Goal: Task Accomplishment & Management: Complete application form

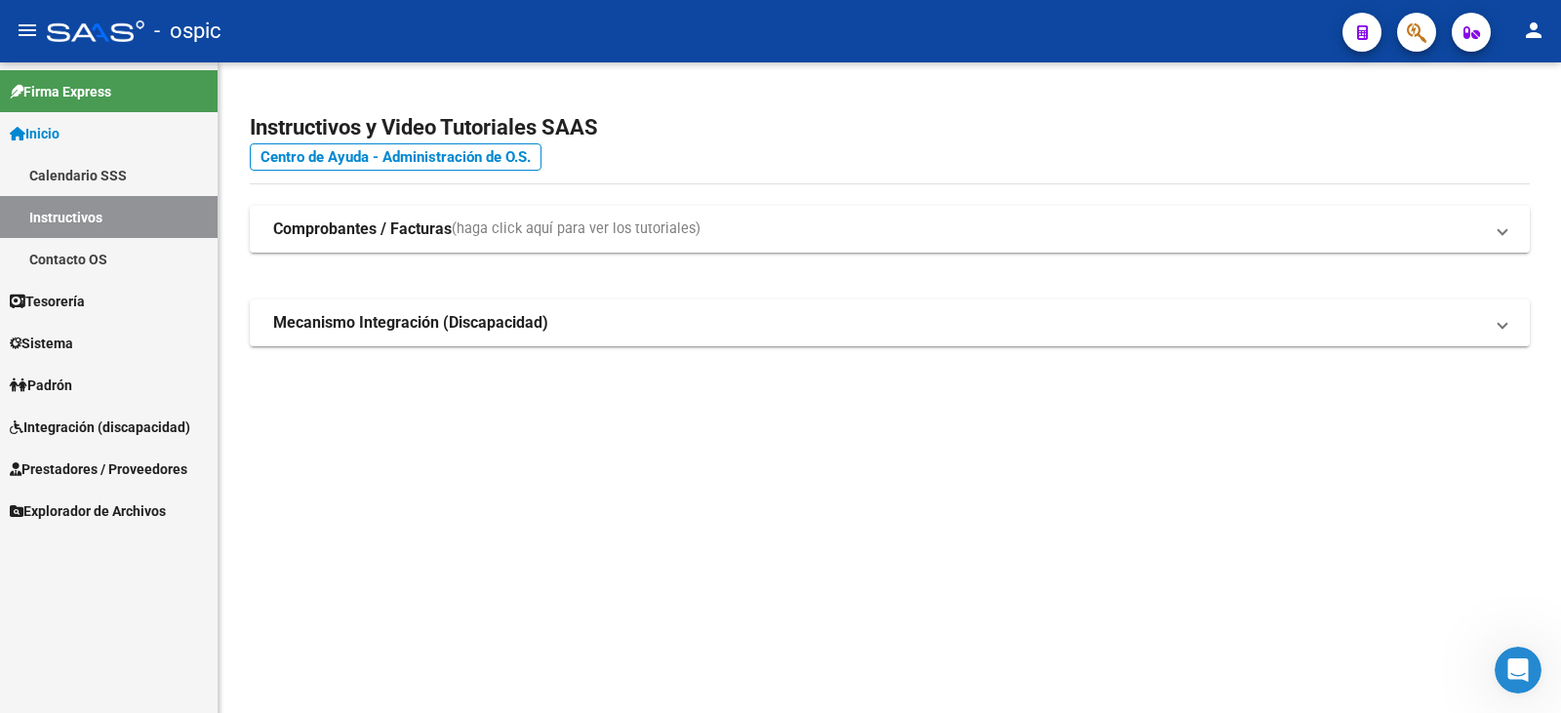
click at [110, 141] on link "Inicio" at bounding box center [109, 133] width 218 height 42
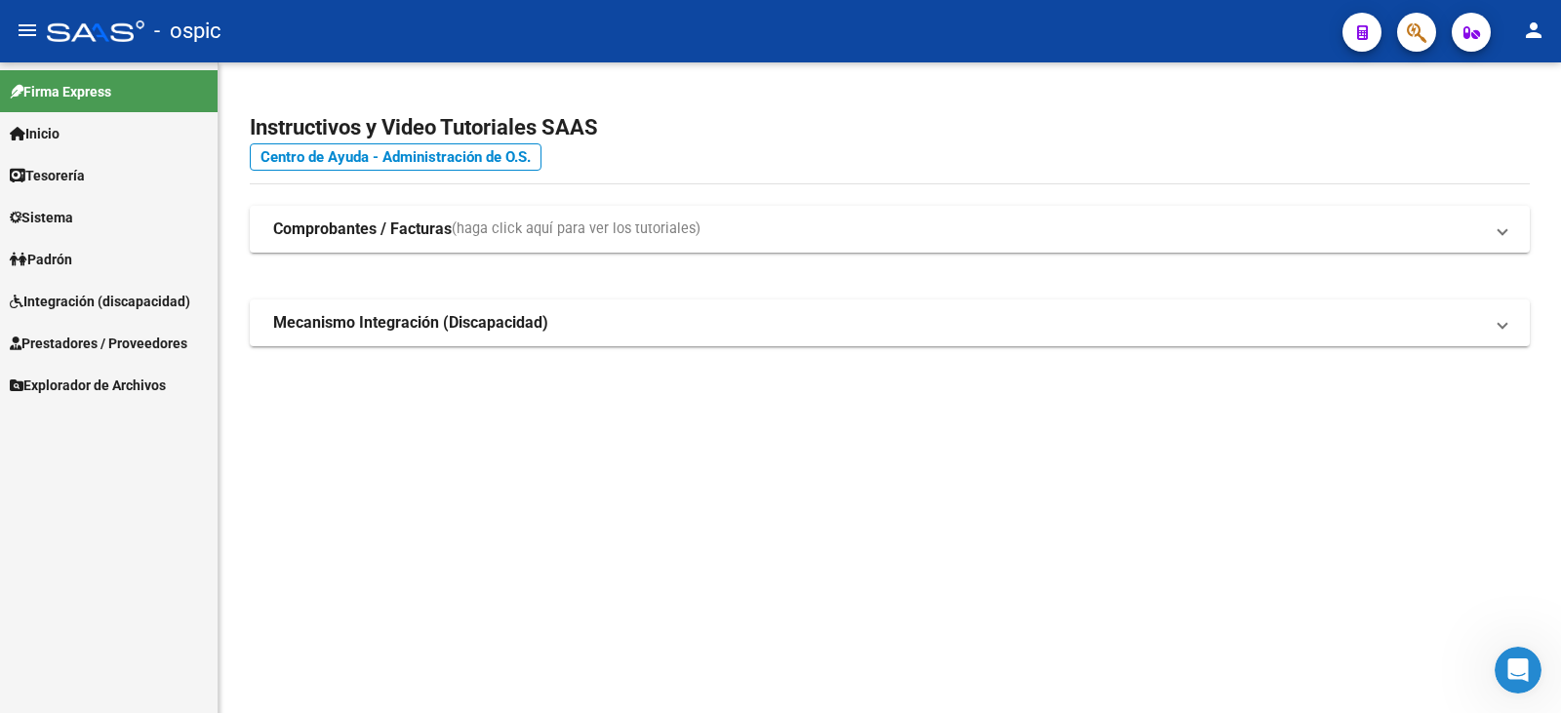
click at [53, 142] on span "Inicio" at bounding box center [35, 133] width 50 height 21
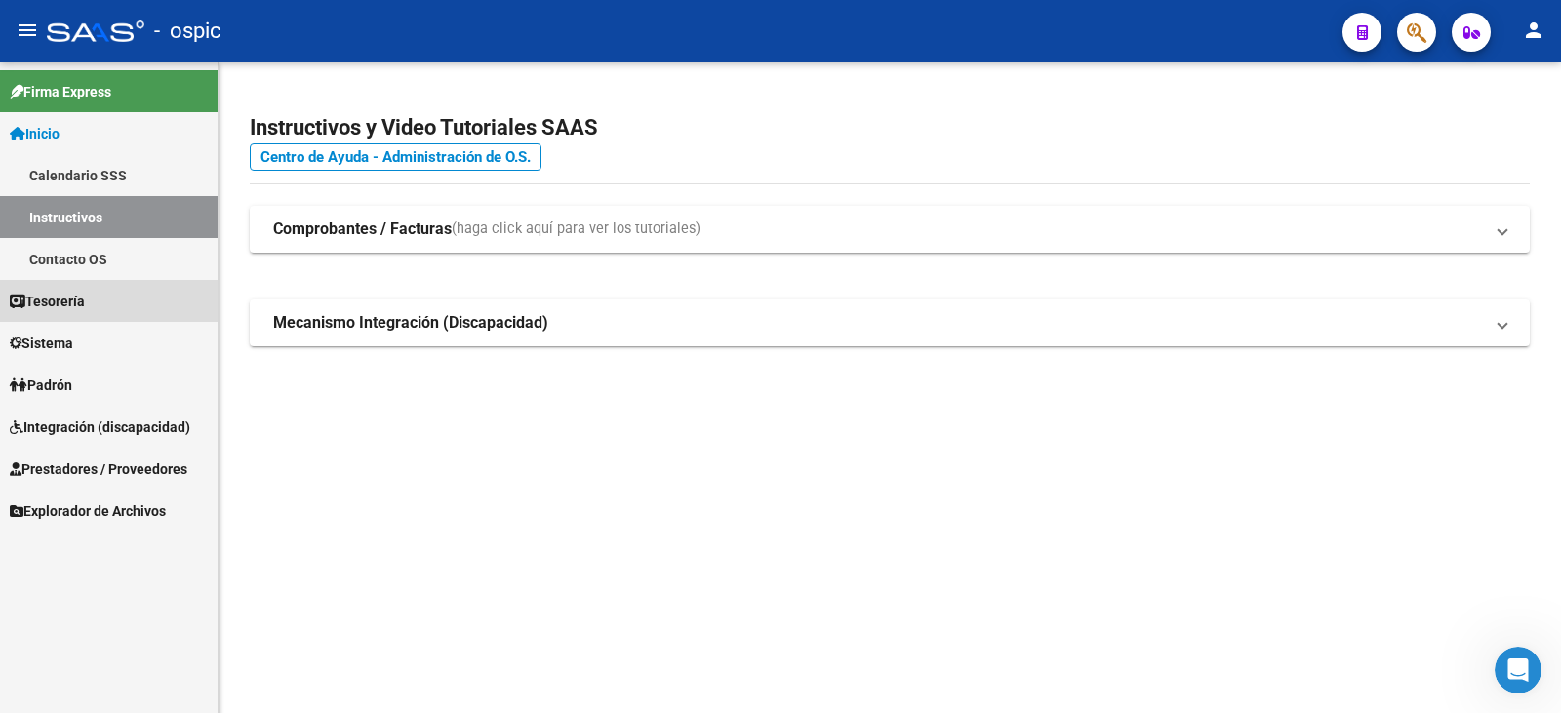
click at [52, 304] on span "Tesorería" at bounding box center [47, 301] width 75 height 21
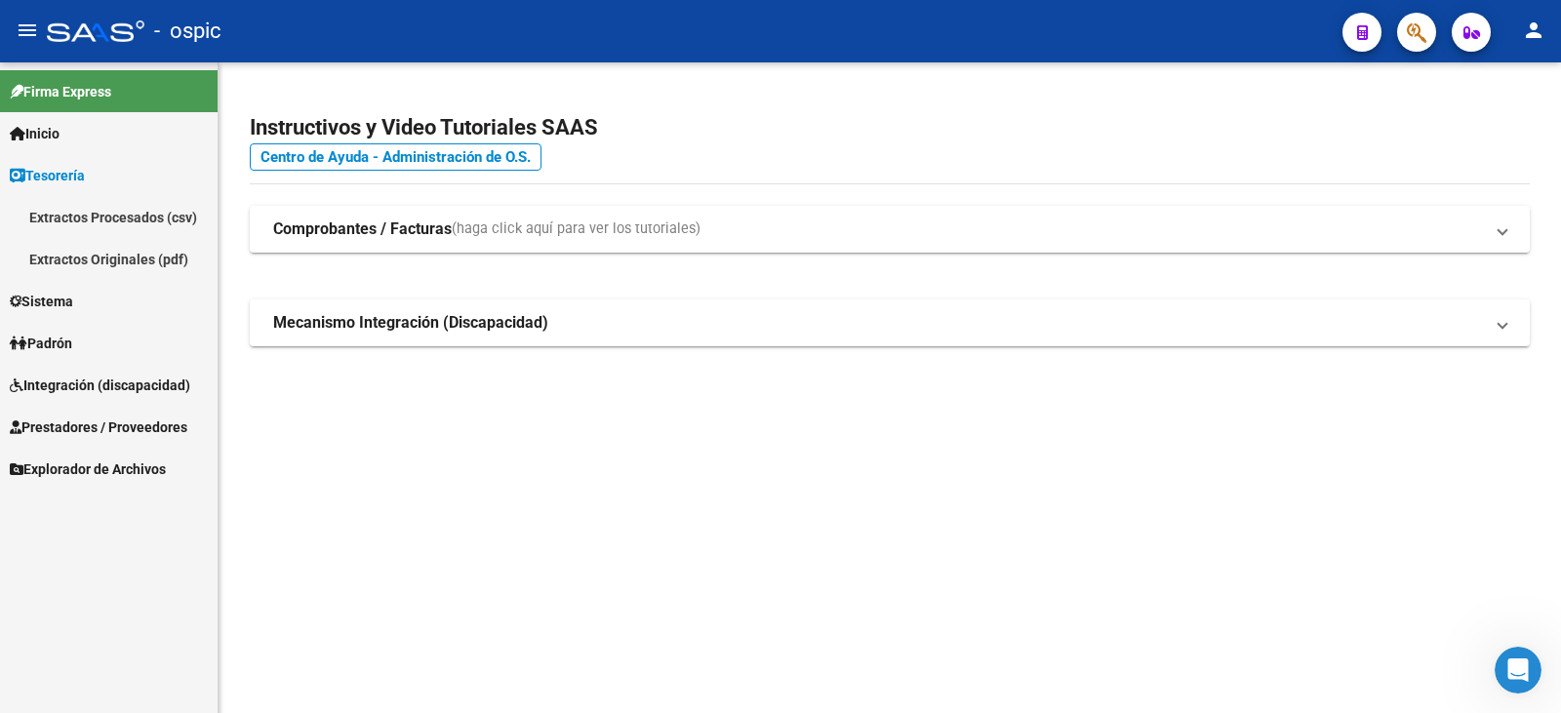
click at [55, 302] on span "Sistema" at bounding box center [41, 301] width 63 height 21
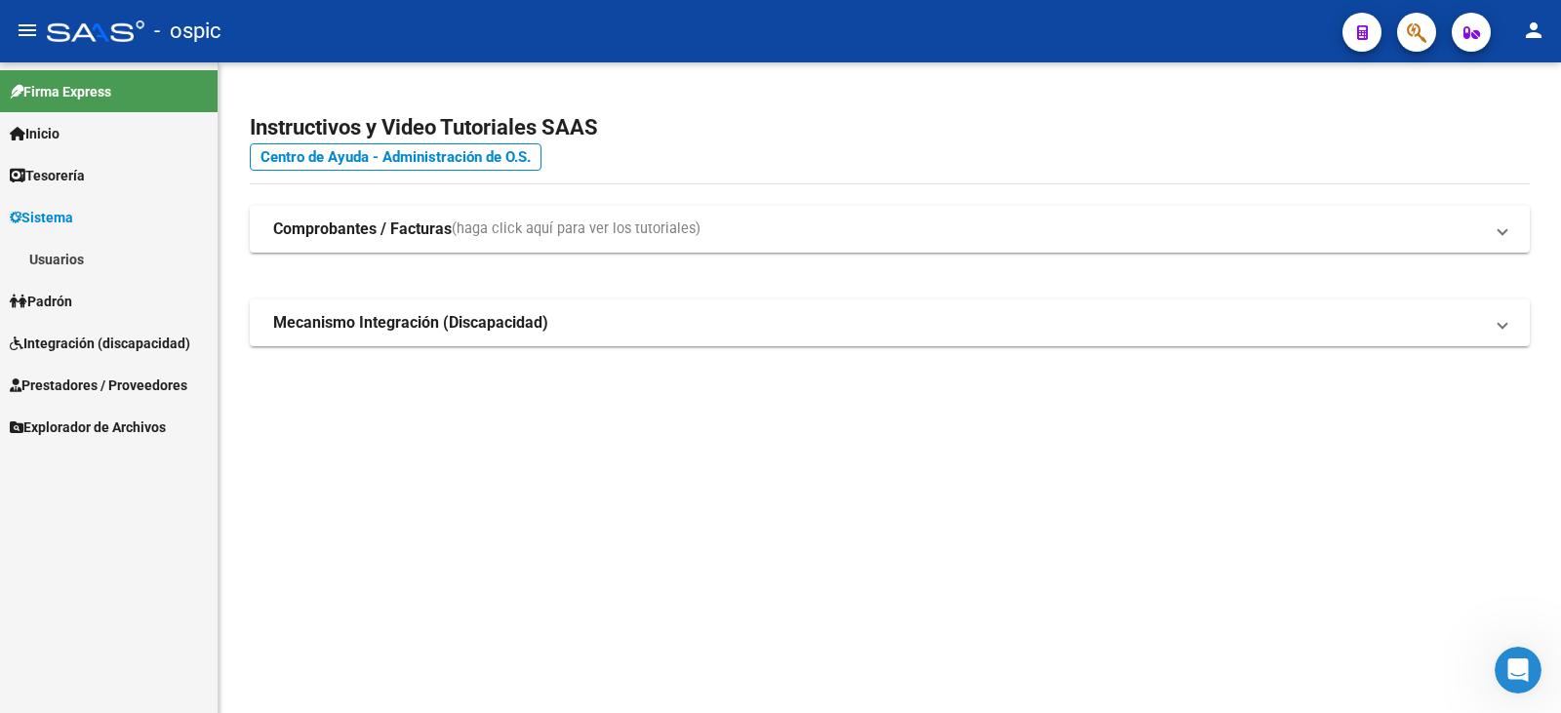
click at [66, 255] on link "Usuarios" at bounding box center [109, 259] width 218 height 42
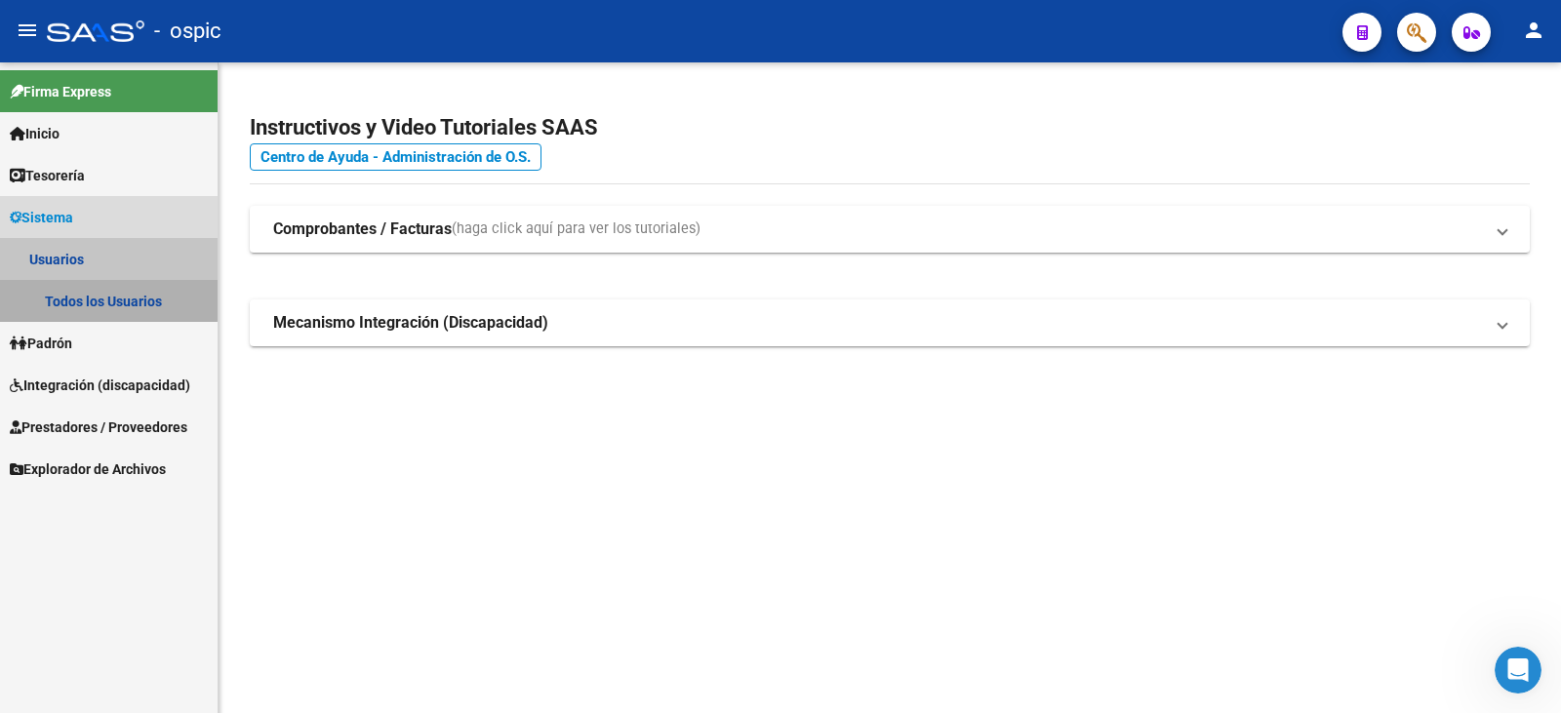
click at [89, 299] on link "Todos los Usuarios" at bounding box center [109, 301] width 218 height 42
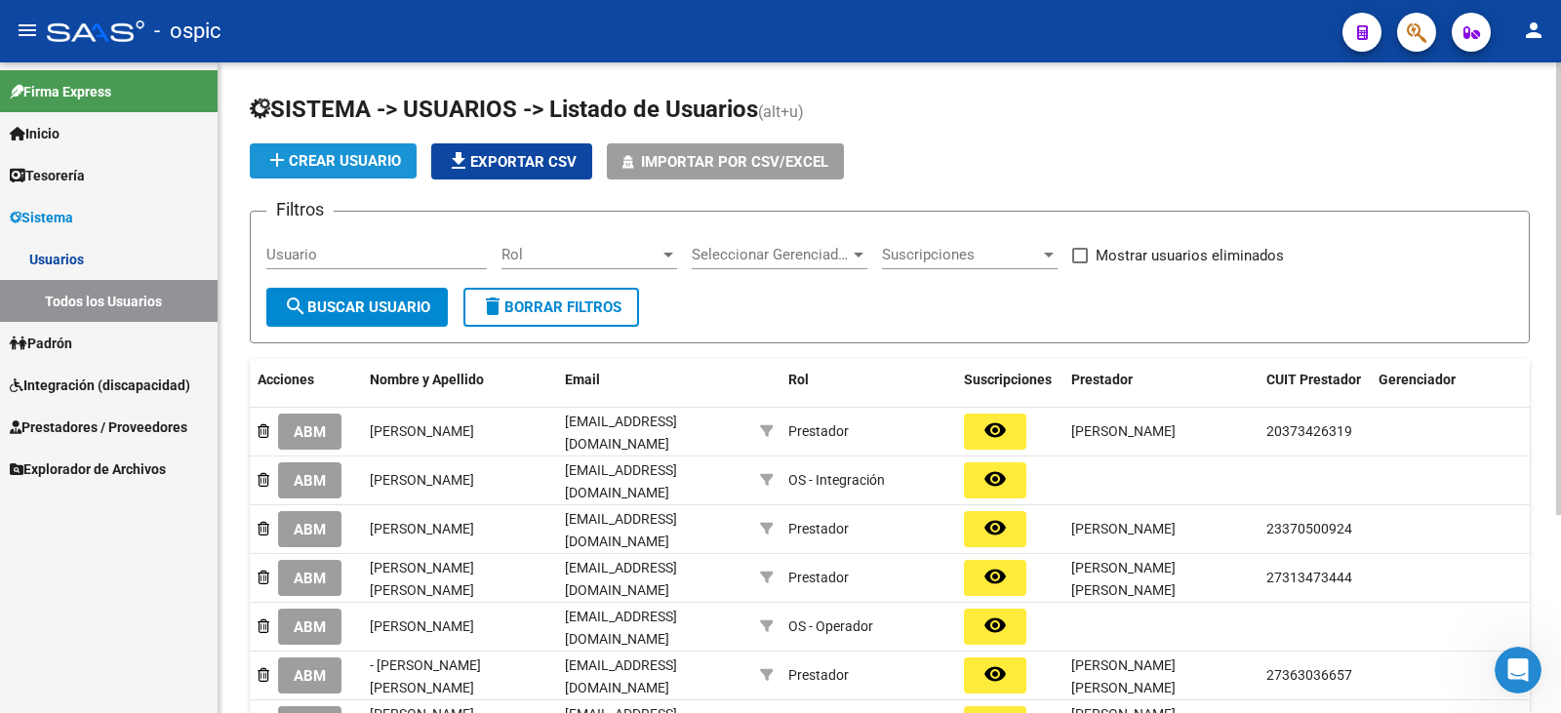
click at [381, 161] on span "add Crear Usuario" at bounding box center [333, 161] width 136 height 18
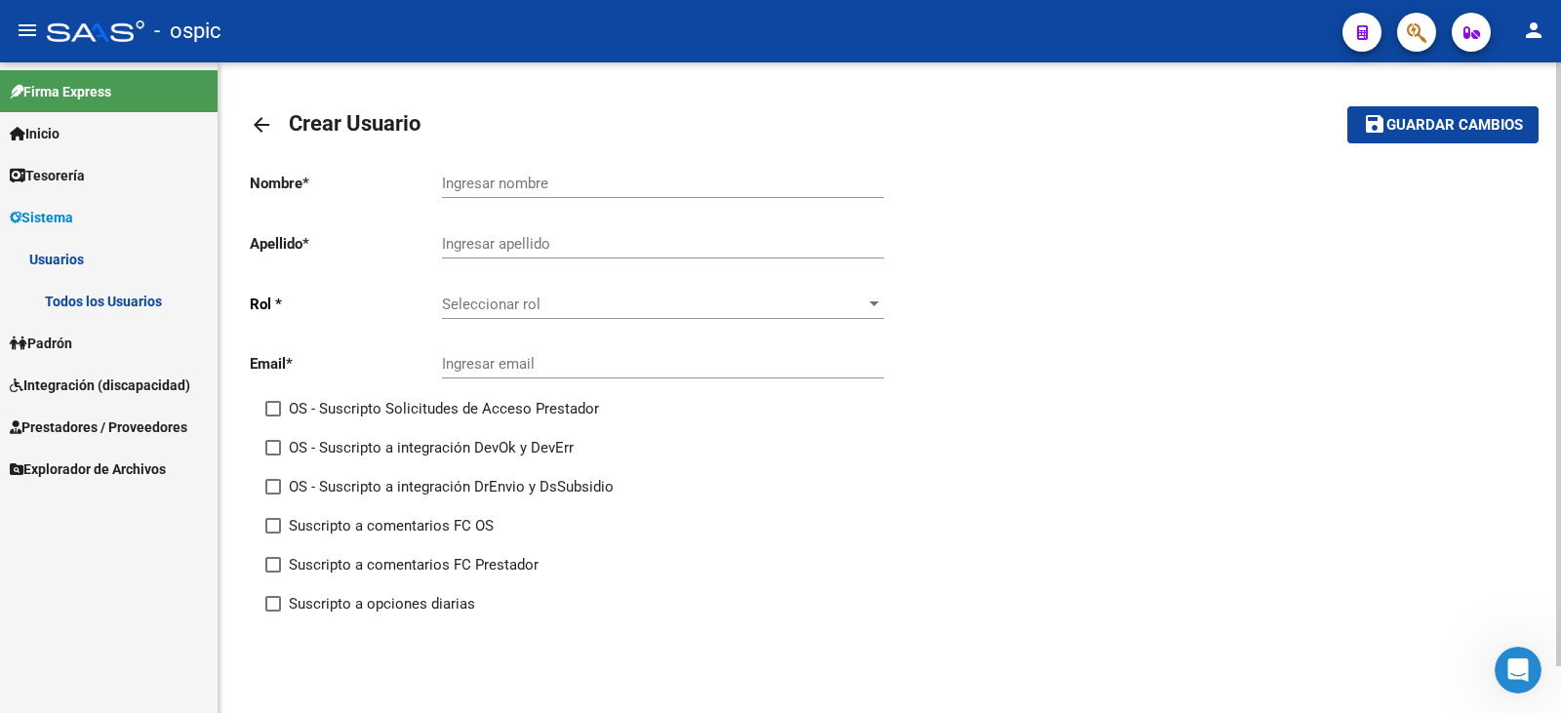
click at [528, 162] on div "Ingresar nombre" at bounding box center [663, 177] width 442 height 42
click at [470, 364] on input "Ingresar email" at bounding box center [663, 364] width 442 height 18
paste input "[EMAIL_ADDRESS][DOMAIN_NAME]"
type input "[EMAIL_ADDRESS][DOMAIN_NAME]"
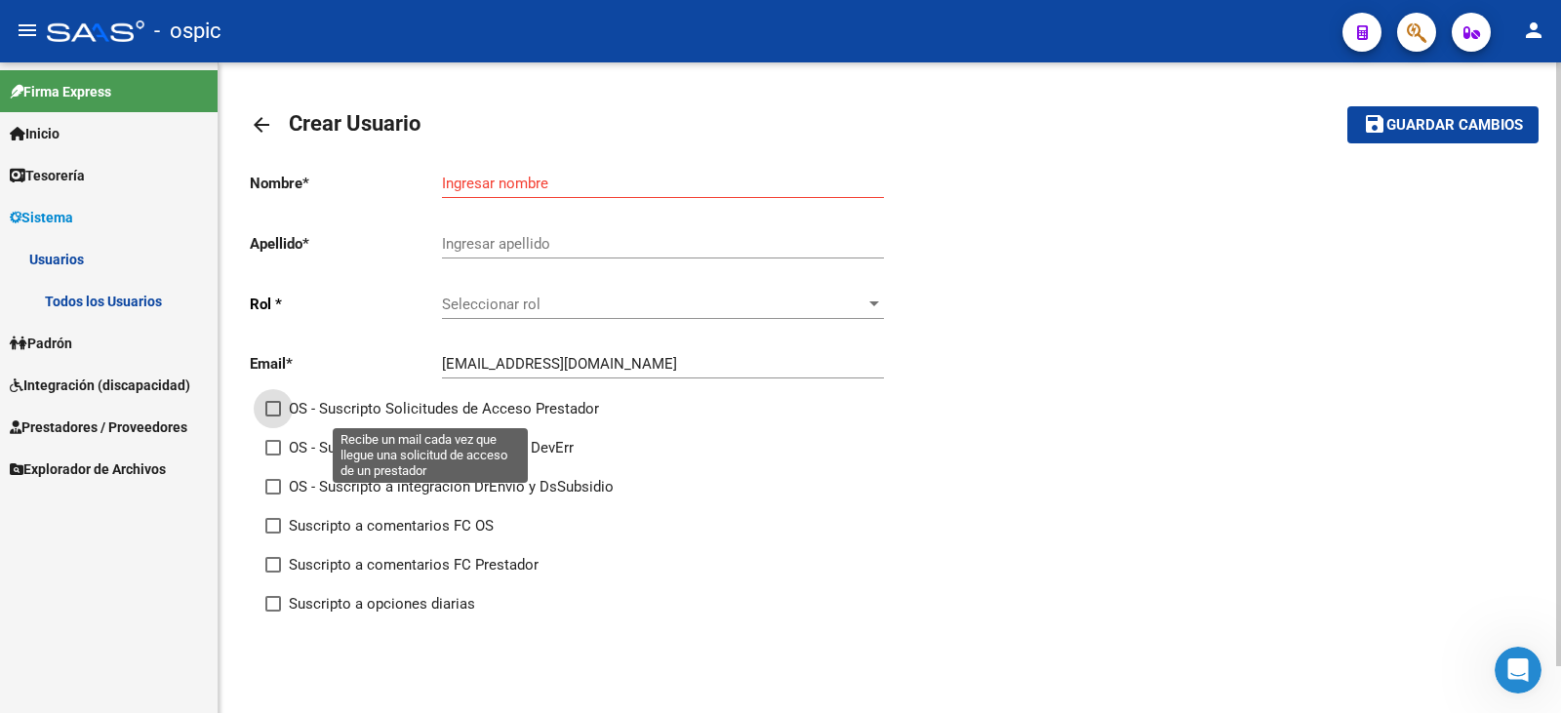
click at [597, 194] on div "Ingresar nombre" at bounding box center [663, 177] width 442 height 42
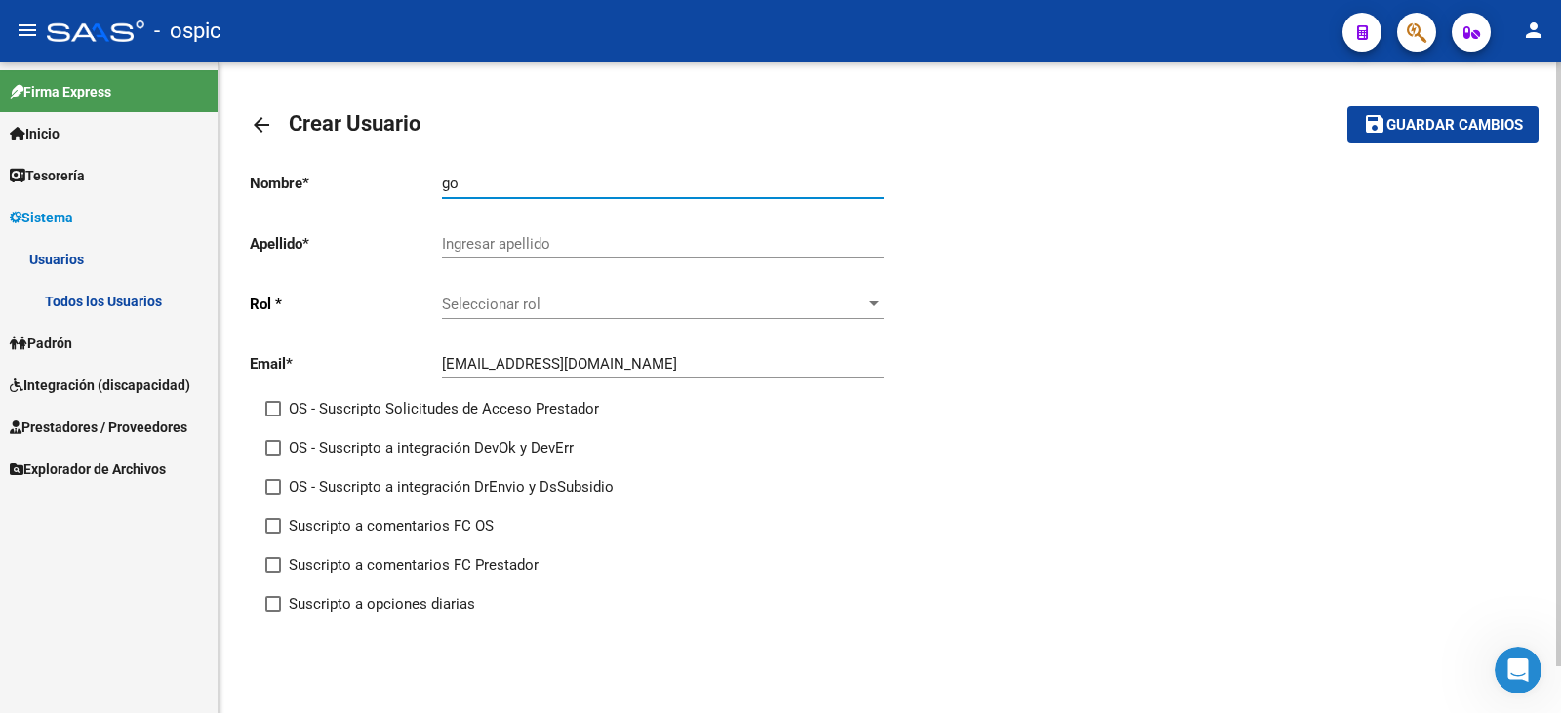
type input "g"
type input "G"
click at [519, 282] on div "Seleccionar rol Seleccionar rol" at bounding box center [663, 298] width 442 height 42
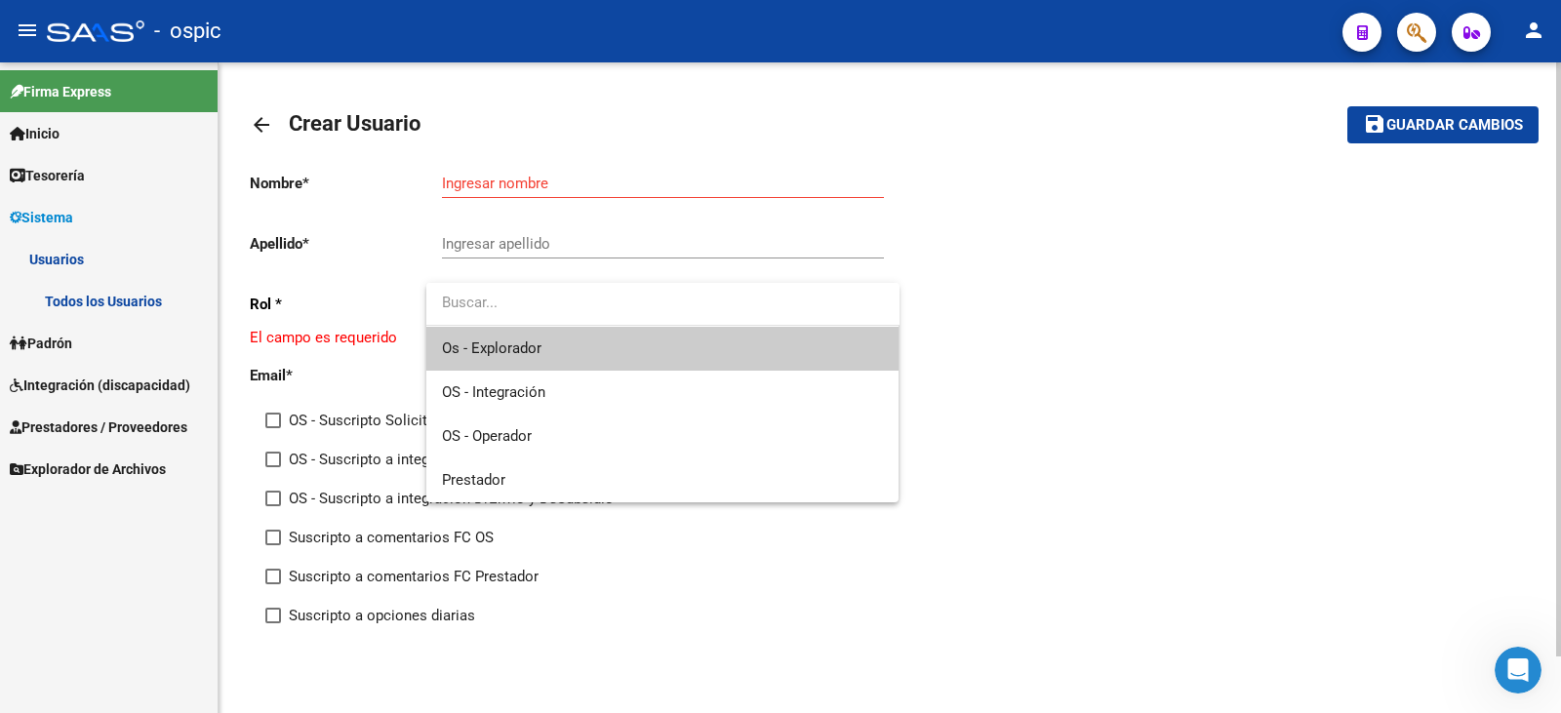
click at [518, 308] on input "dropdown search" at bounding box center [662, 303] width 473 height 44
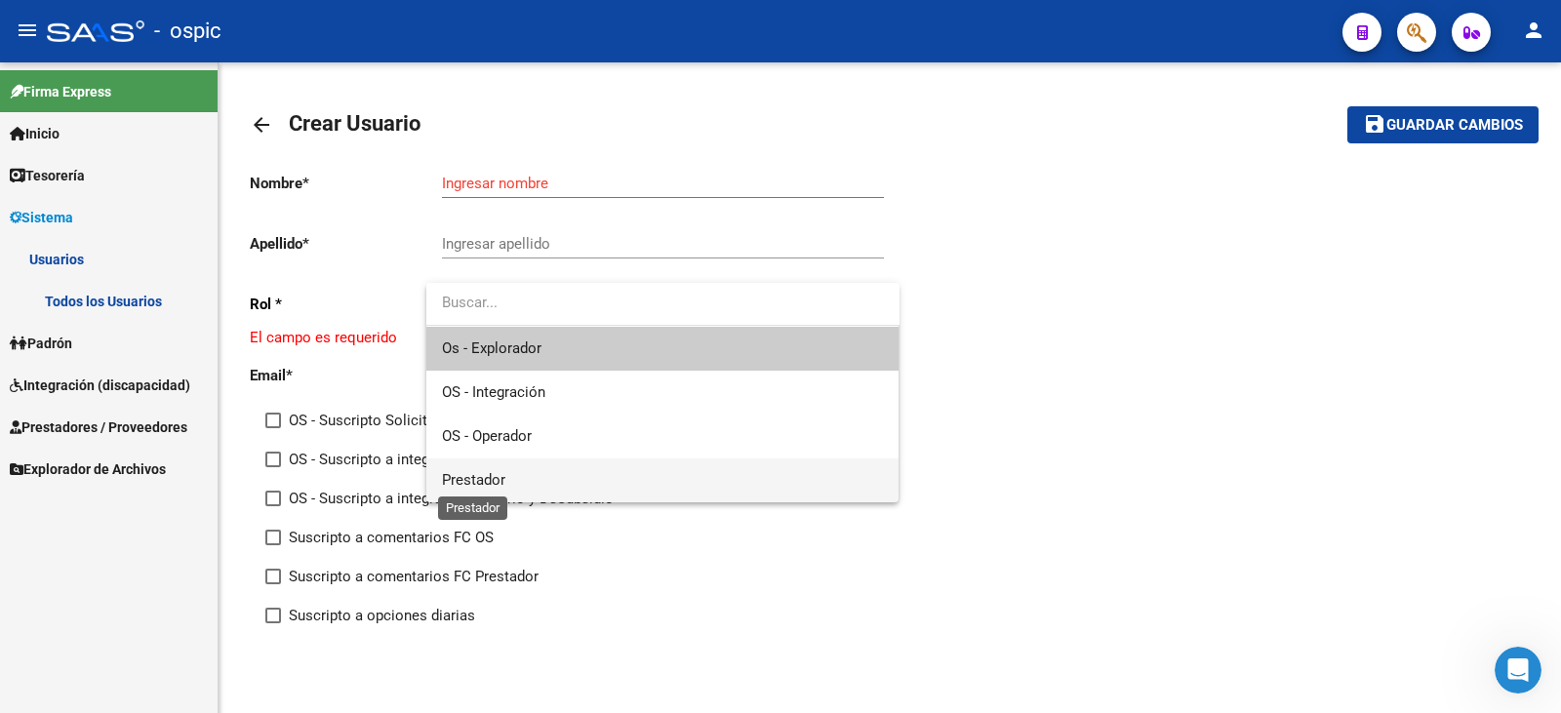
click at [497, 474] on span "Prestador" at bounding box center [473, 480] width 63 height 18
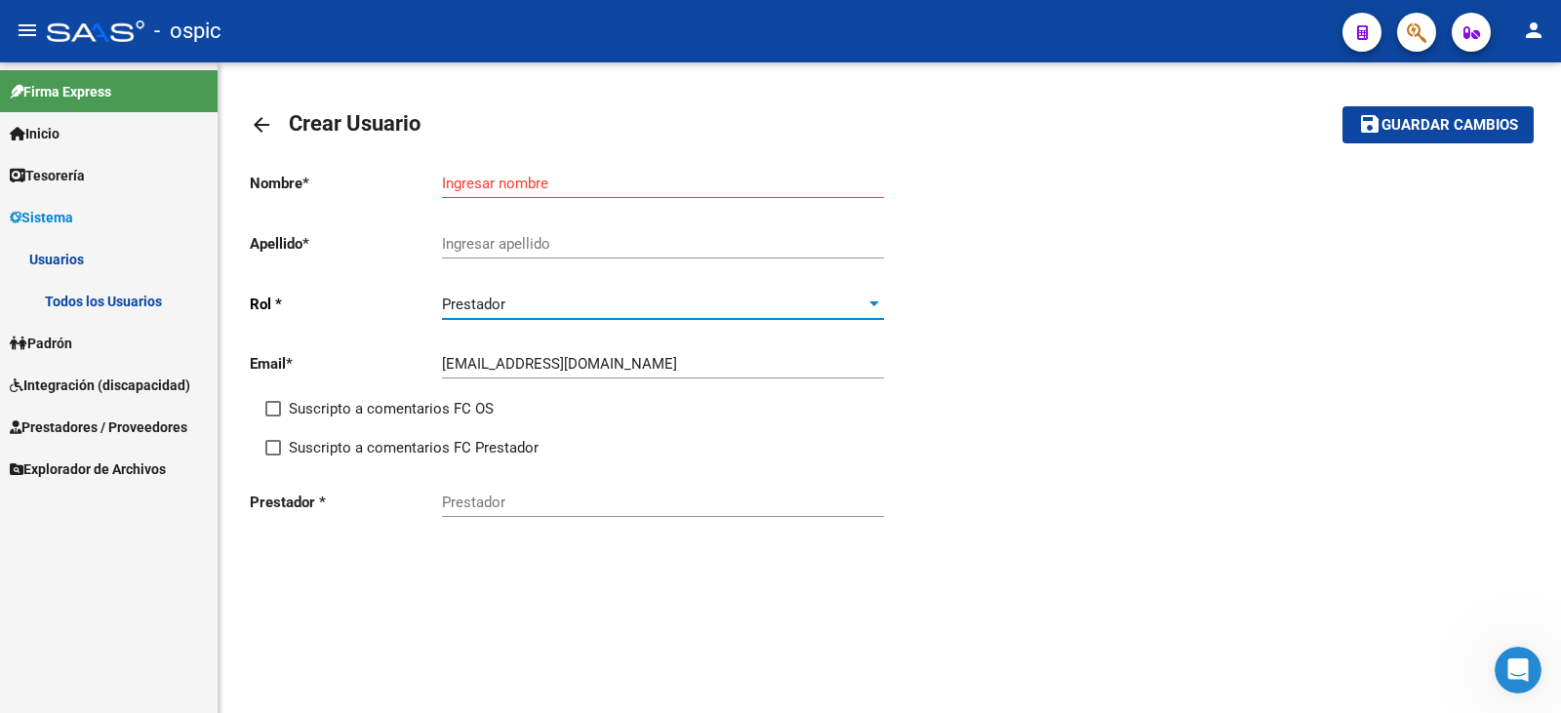
click at [488, 502] on input "Prestador" at bounding box center [663, 503] width 442 height 18
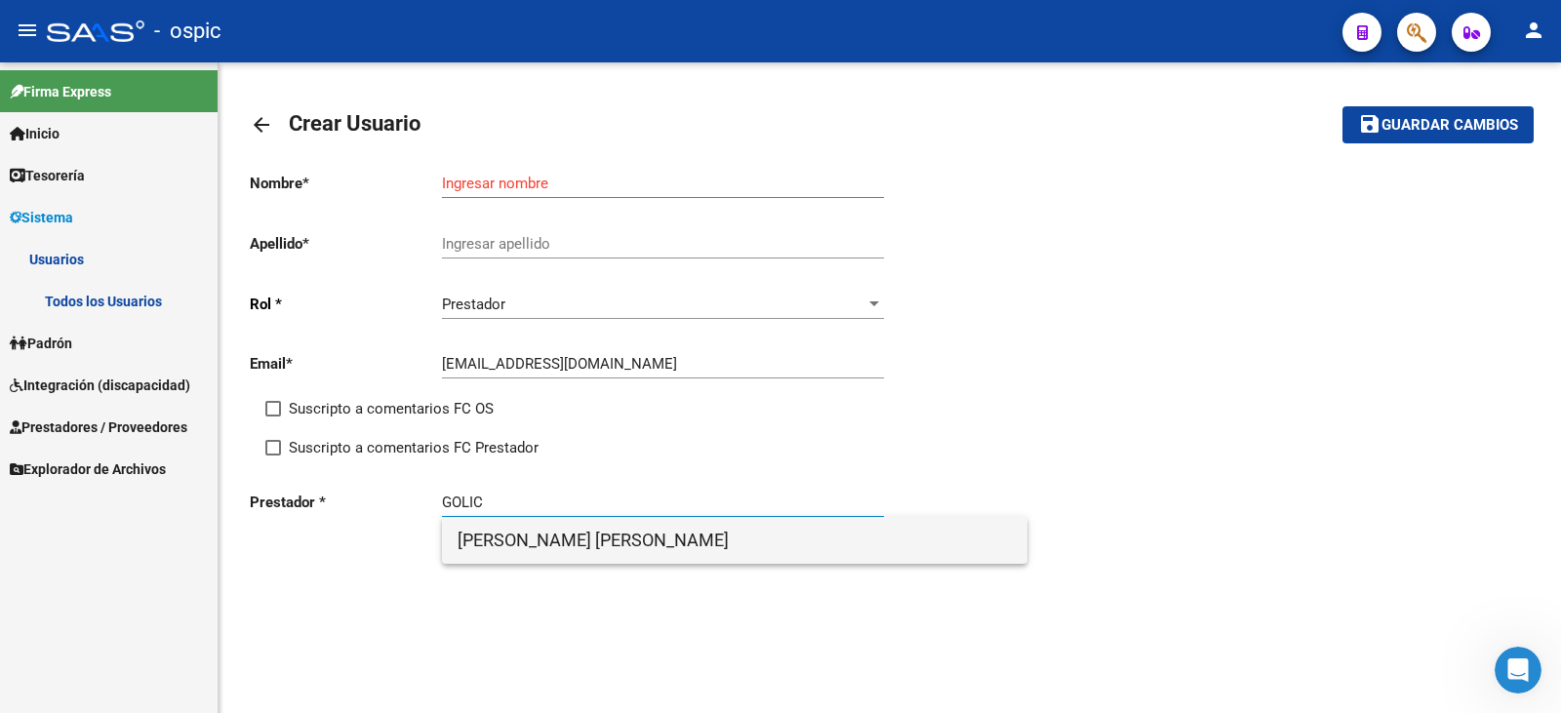
click at [537, 547] on span "[PERSON_NAME] [PERSON_NAME]" at bounding box center [735, 540] width 554 height 47
type input "[PERSON_NAME] [PERSON_NAME]"
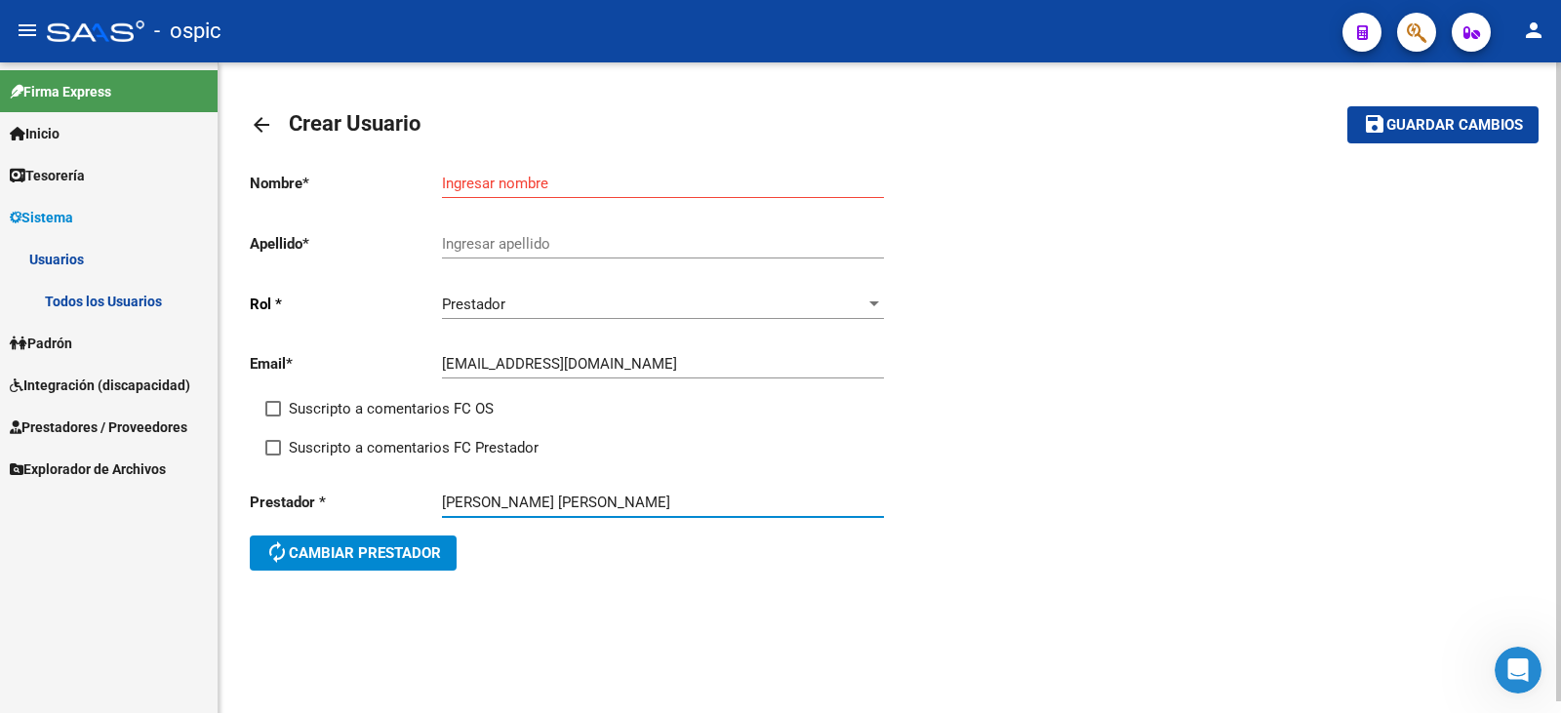
click at [497, 187] on input "Ingresar nombre" at bounding box center [663, 184] width 442 height 18
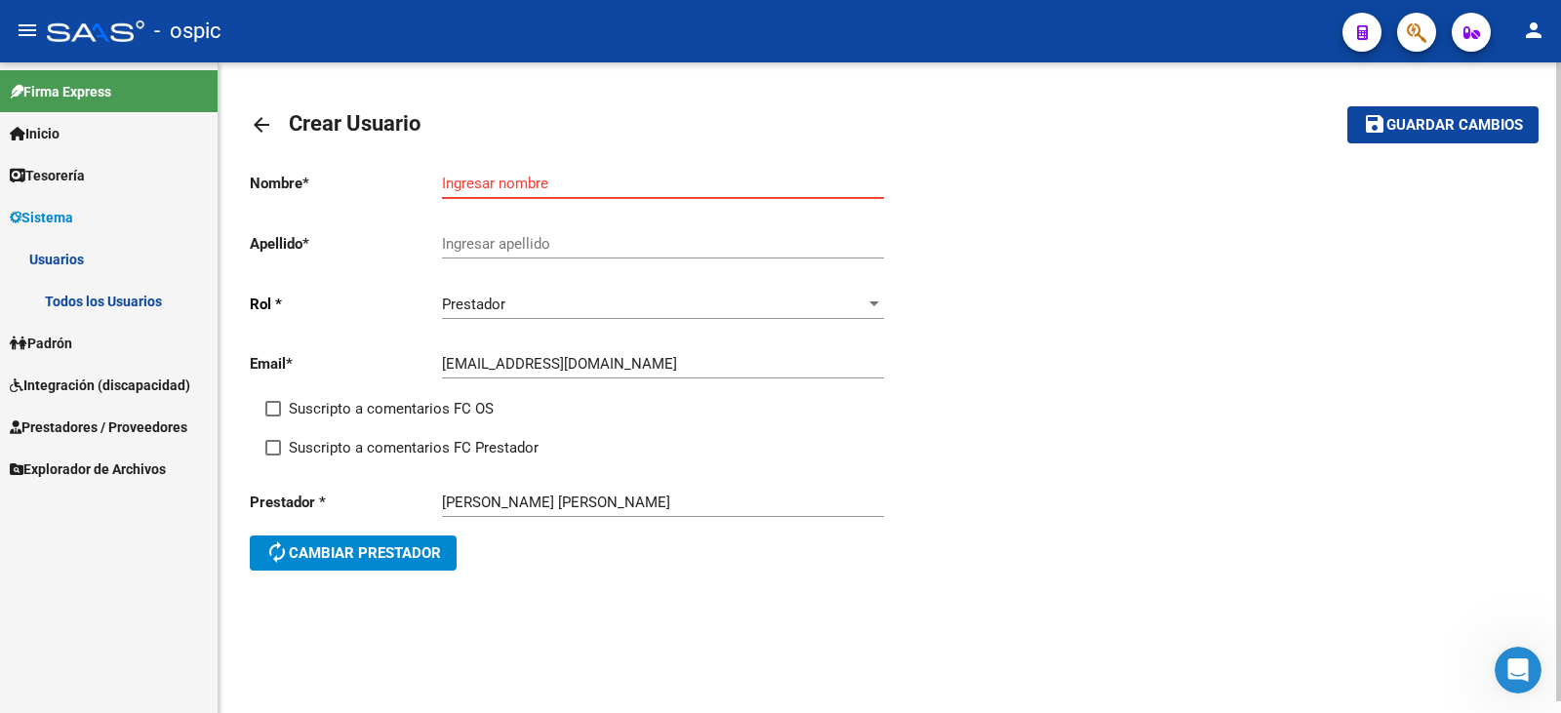
type input "G"
type input "[PERSON_NAME] [PERSON_NAME]"
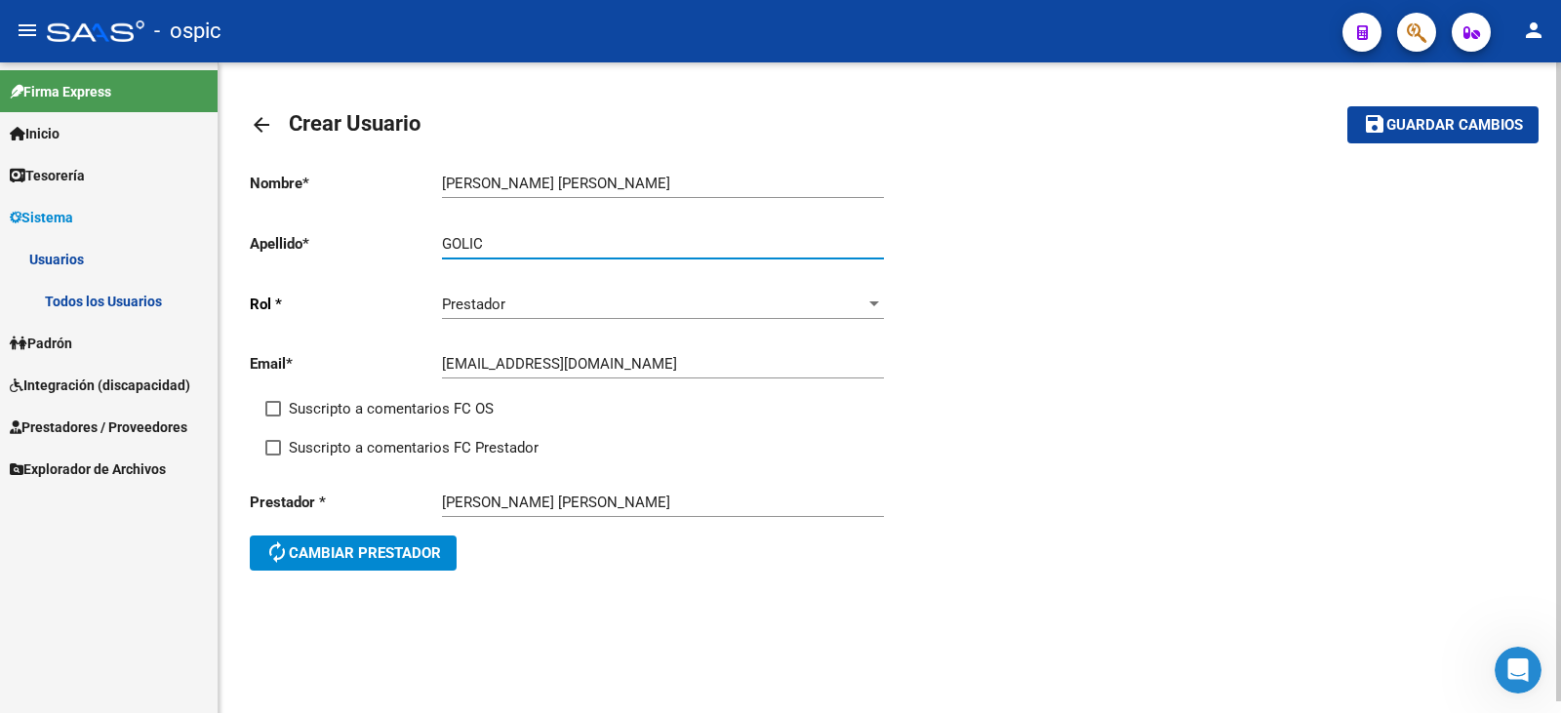
type input "GOLIC"
click at [1426, 140] on button "save Guardar cambios" at bounding box center [1443, 124] width 191 height 36
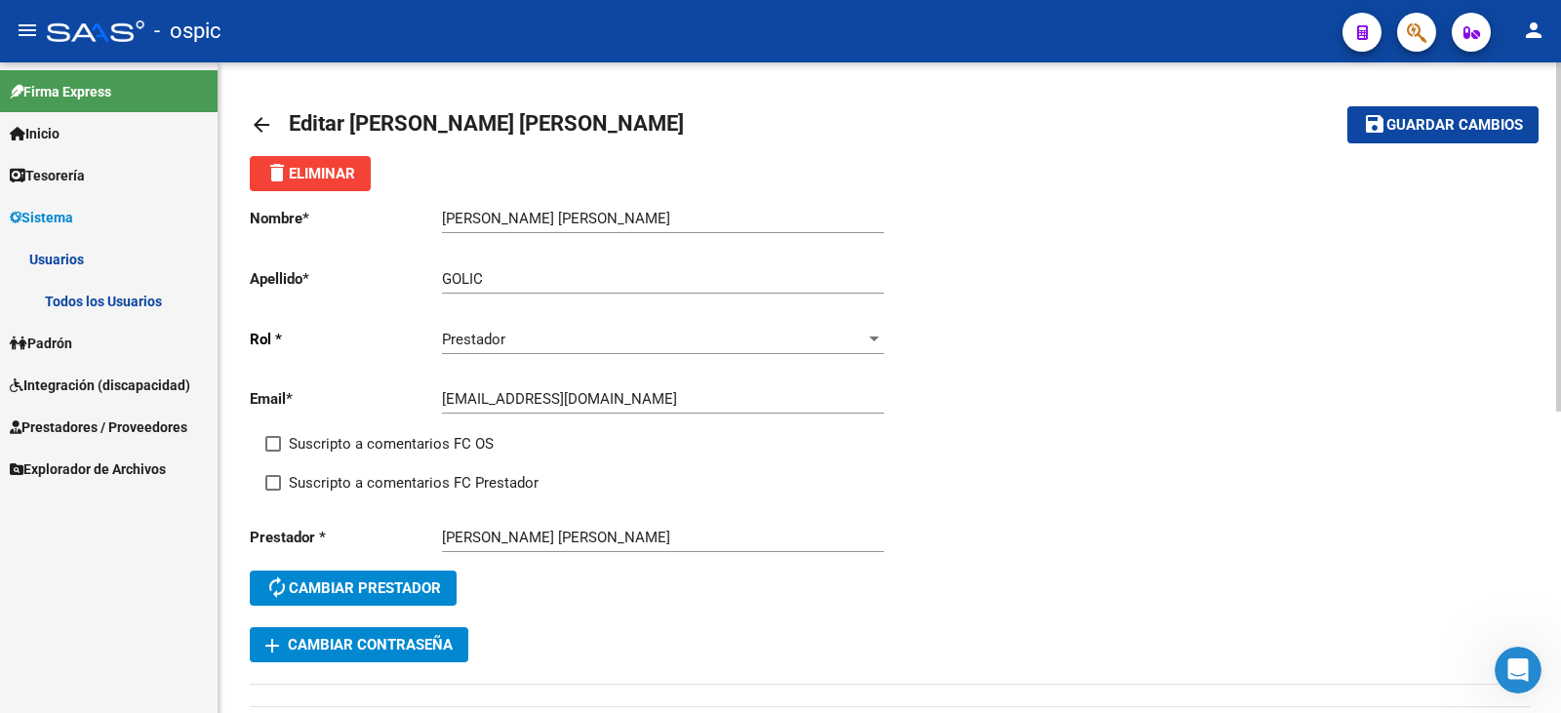
click at [255, 122] on mat-icon "arrow_back" at bounding box center [261, 124] width 23 height 23
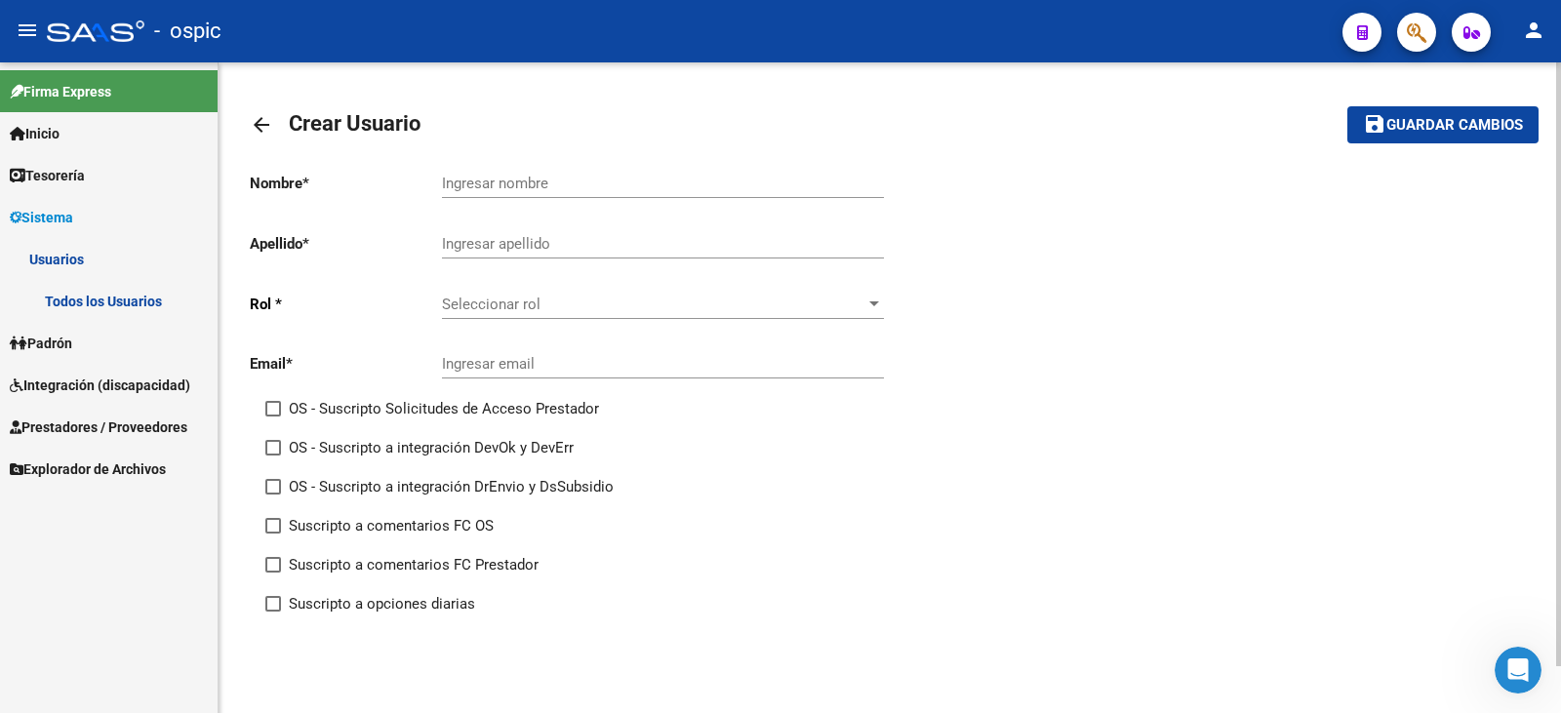
click at [492, 367] on input "Ingresar email" at bounding box center [663, 364] width 442 height 18
paste input "[EMAIL_ADDRESS][DOMAIN_NAME]"
type input "[EMAIL_ADDRESS][DOMAIN_NAME]"
click at [519, 313] on div "Seleccionar rol Seleccionar rol" at bounding box center [663, 298] width 442 height 42
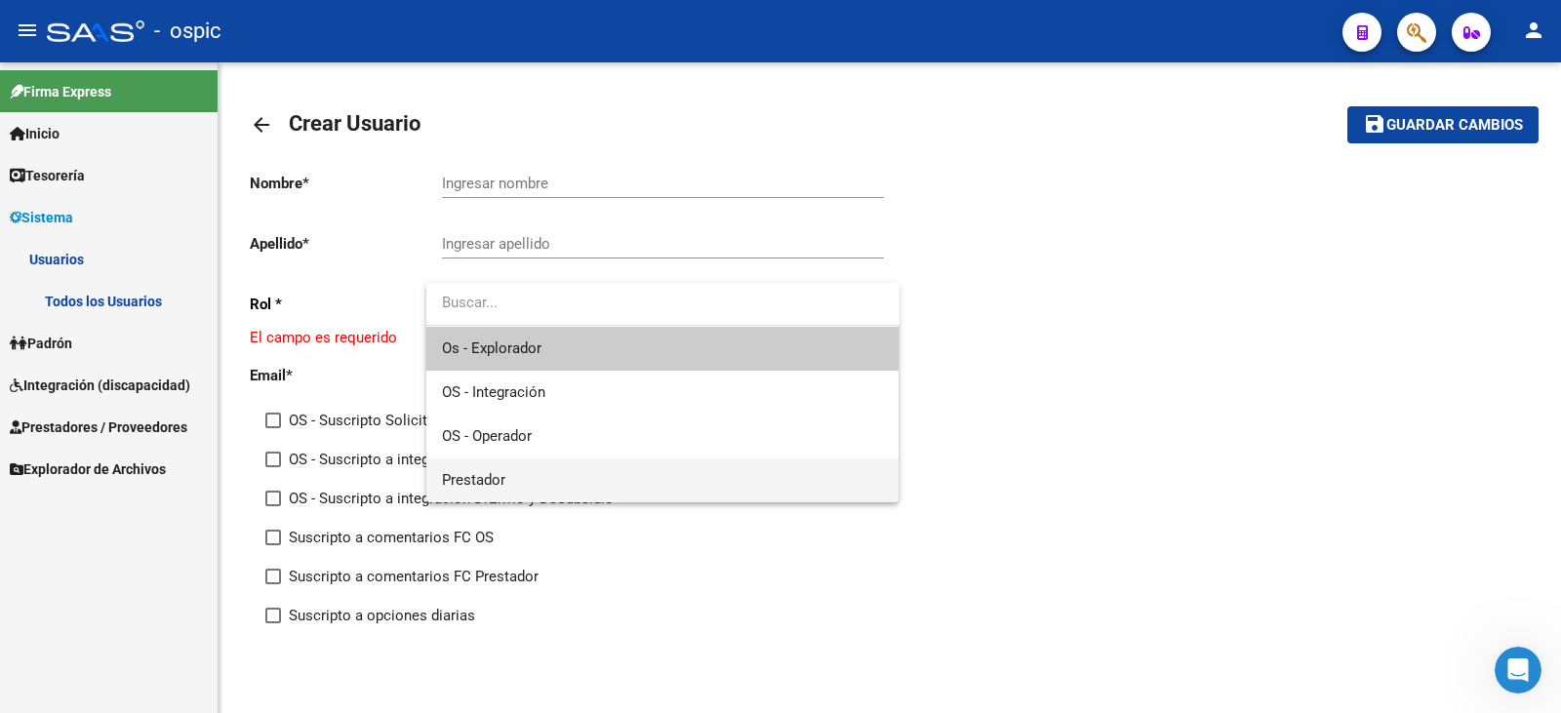
click at [489, 468] on span "Prestador" at bounding box center [663, 481] width 442 height 44
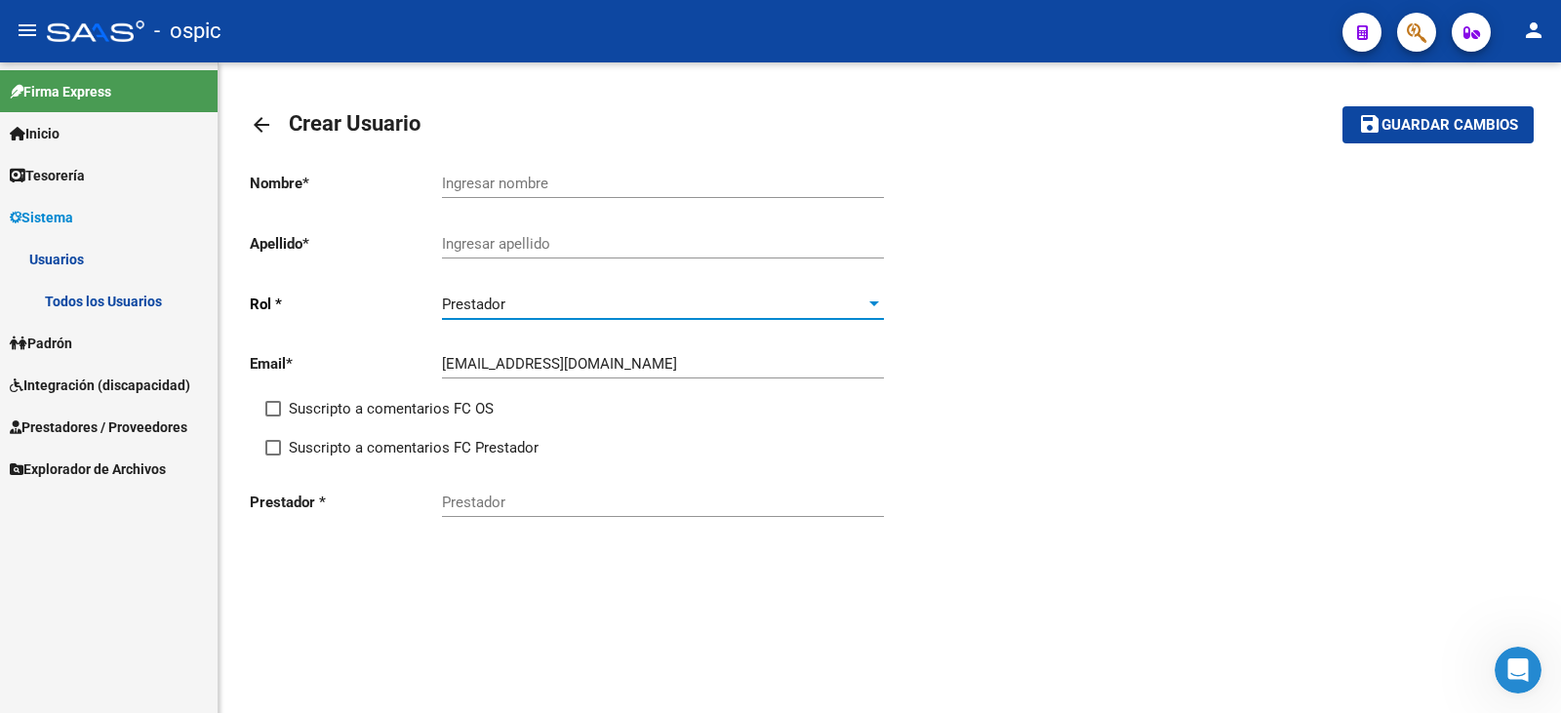
click at [572, 518] on div "Prestador" at bounding box center [663, 505] width 442 height 61
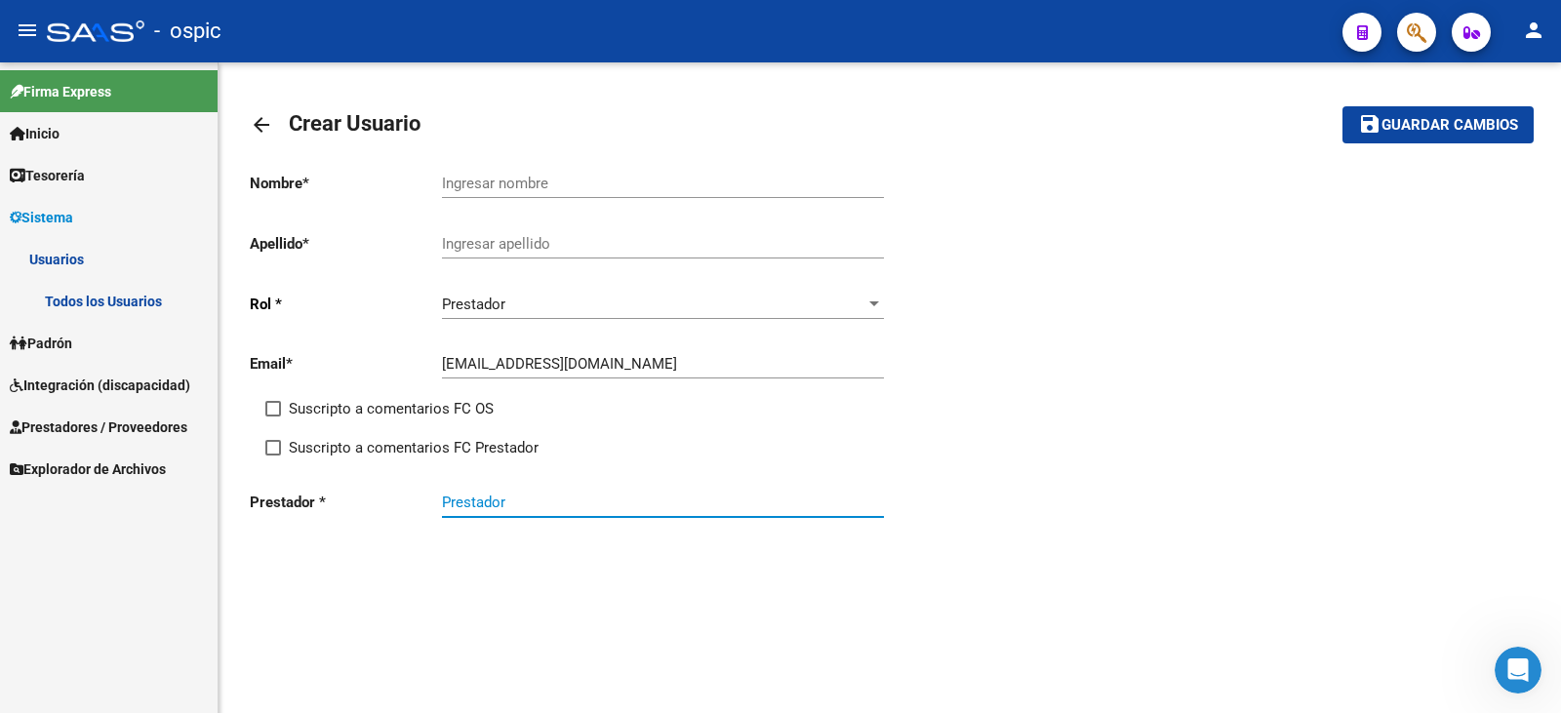
click at [567, 506] on input "Prestador" at bounding box center [663, 503] width 442 height 18
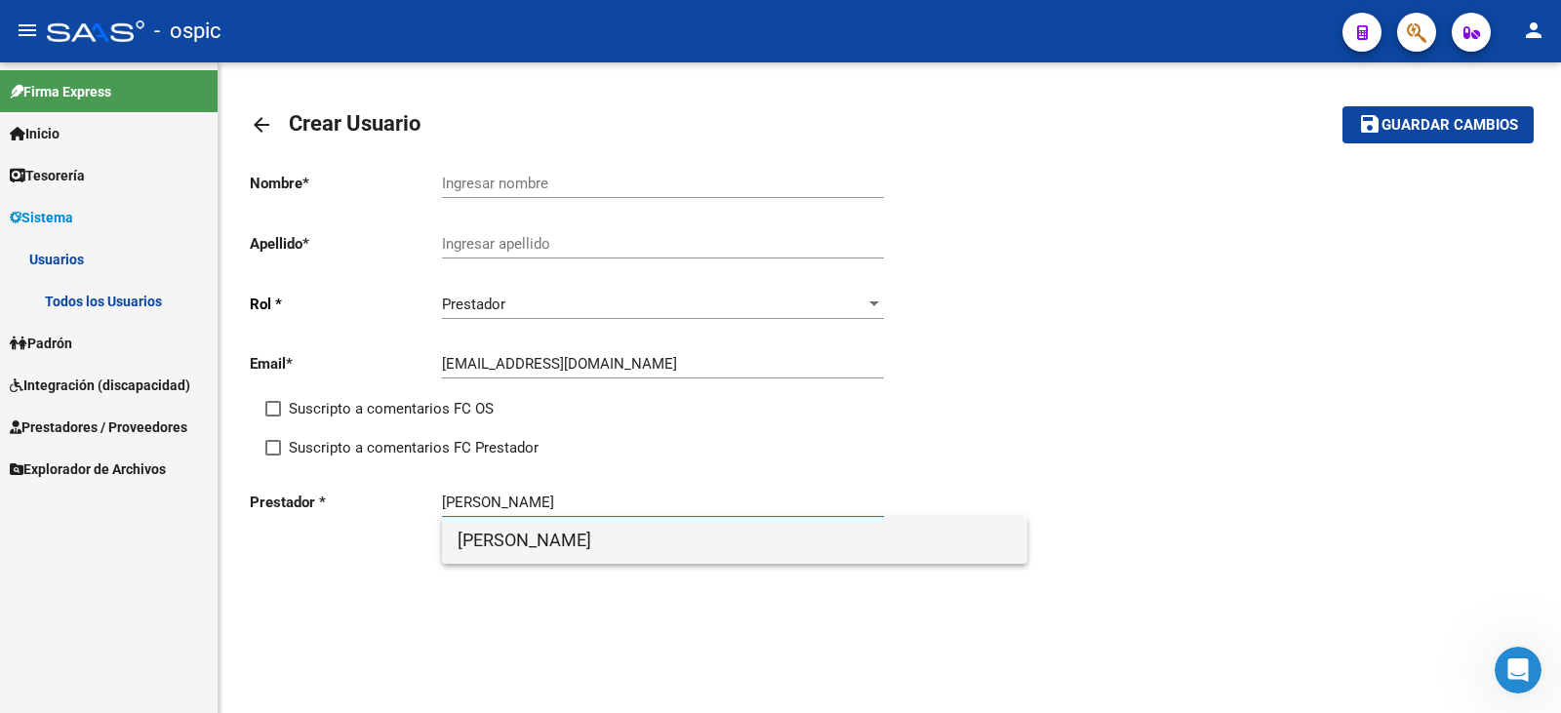
click at [563, 543] on span "[PERSON_NAME]" at bounding box center [735, 540] width 554 height 47
type input "[PERSON_NAME]"
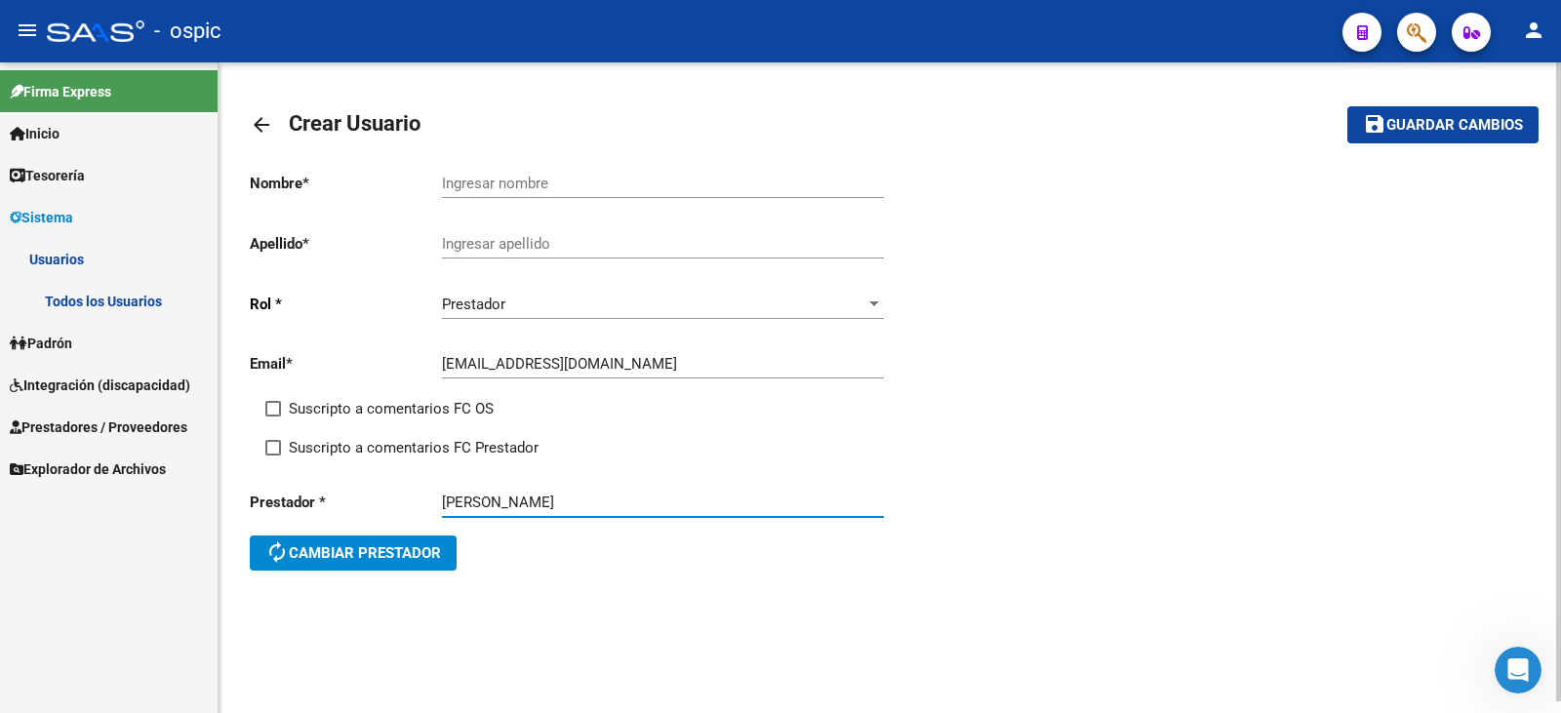
click at [539, 171] on div "Ingresar nombre" at bounding box center [663, 177] width 442 height 42
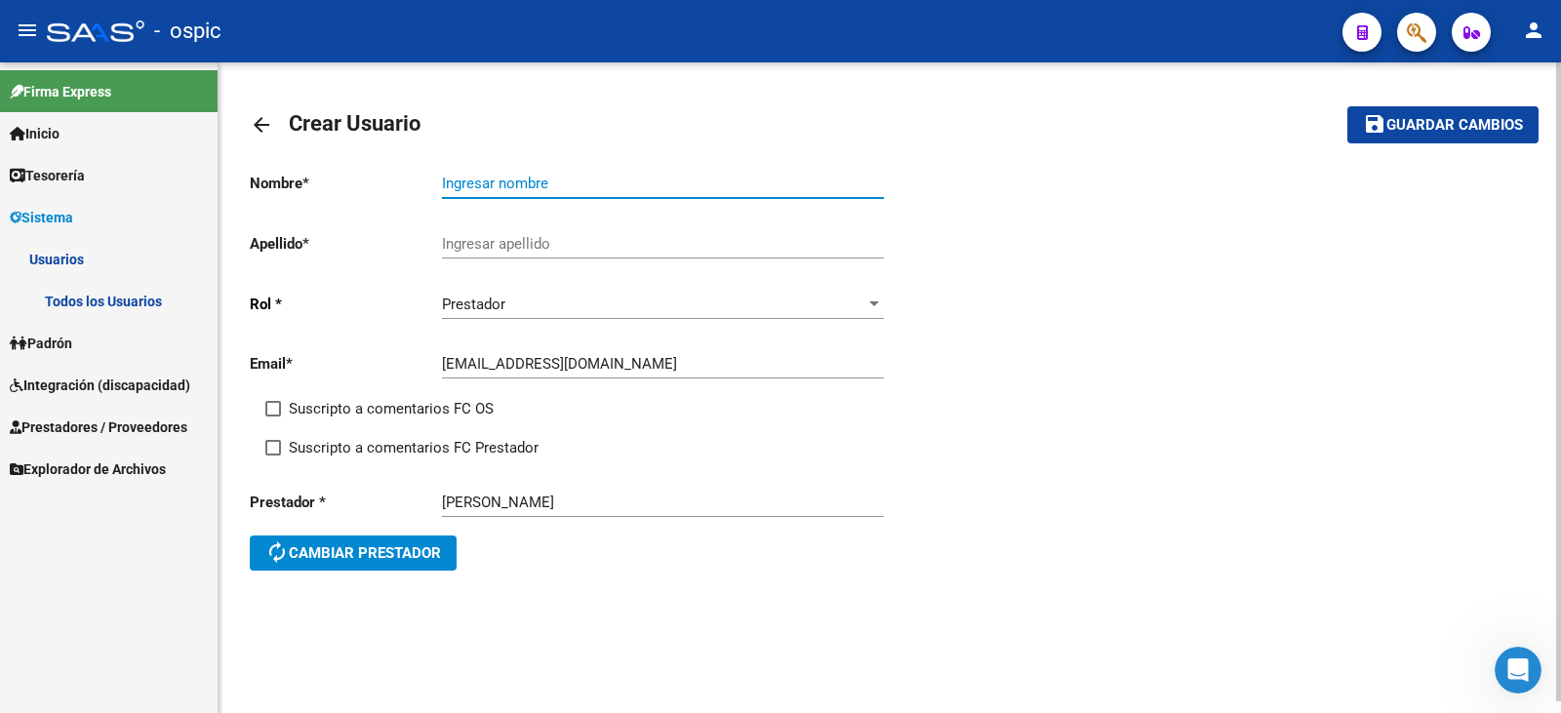
click at [534, 182] on input "Ingresar nombre" at bounding box center [663, 184] width 442 height 18
type input "PALOMA"
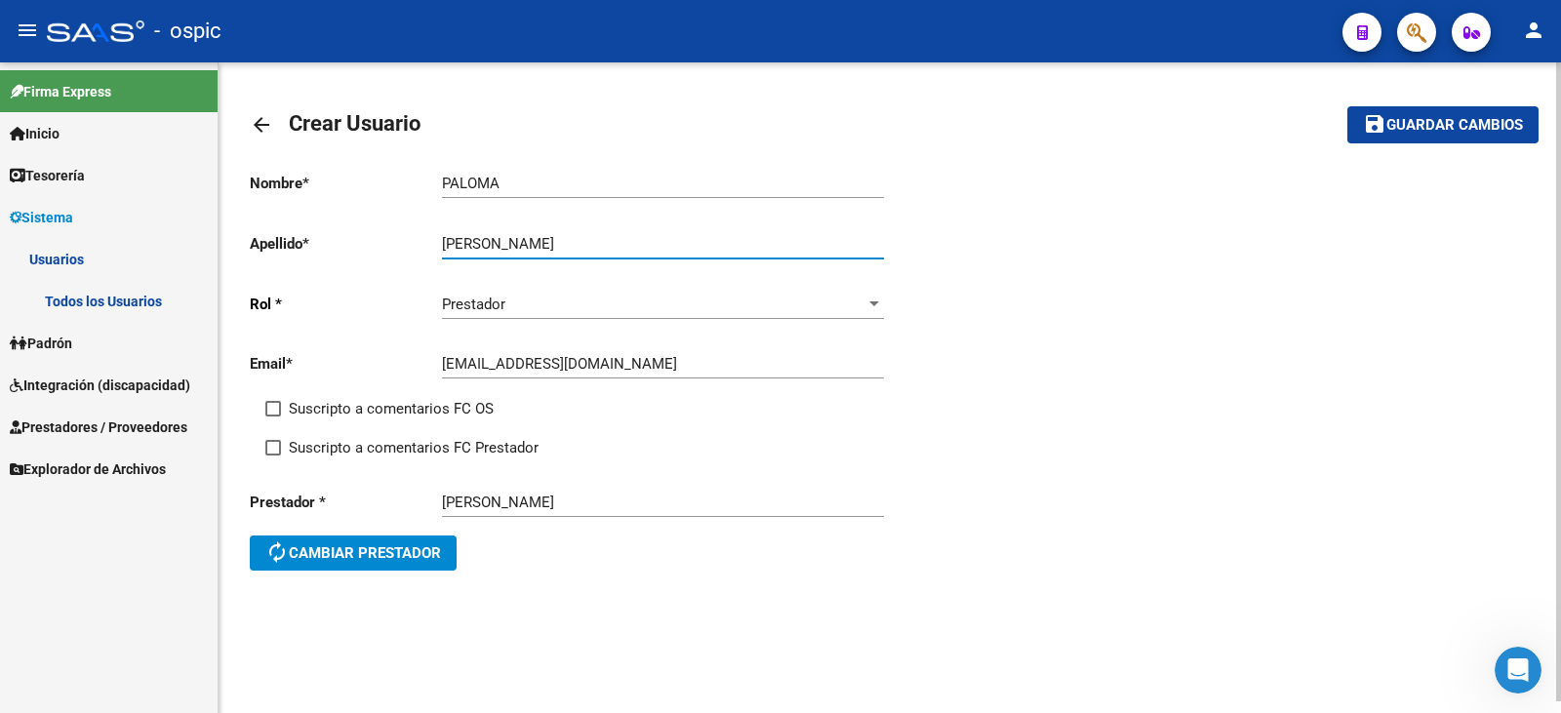
type input "[PERSON_NAME]"
click at [1403, 141] on button "save Guardar cambios" at bounding box center [1443, 124] width 191 height 36
